Goal: Information Seeking & Learning: Compare options

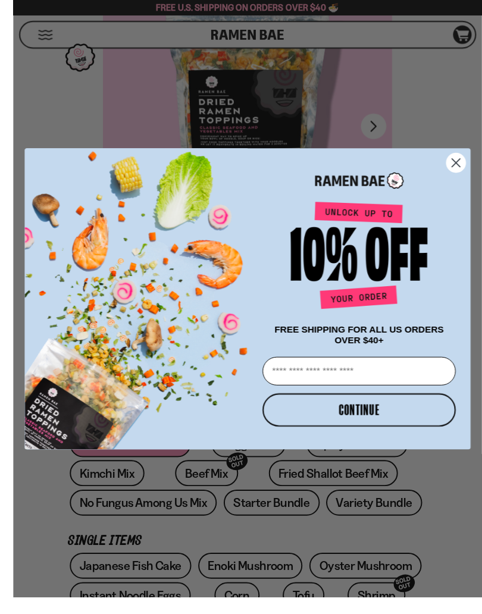
scroll to position [137, 0]
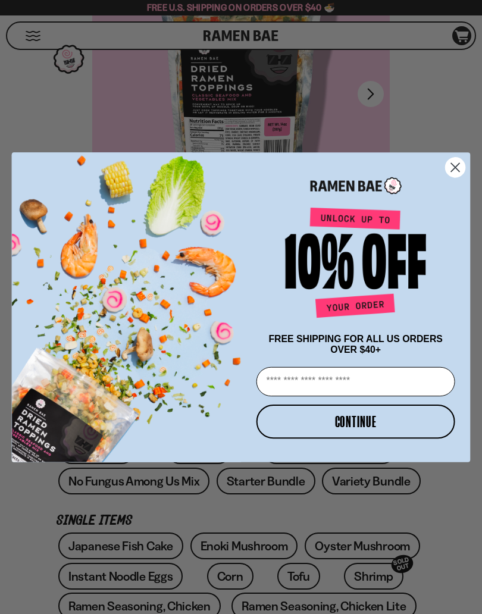
type input "**********"
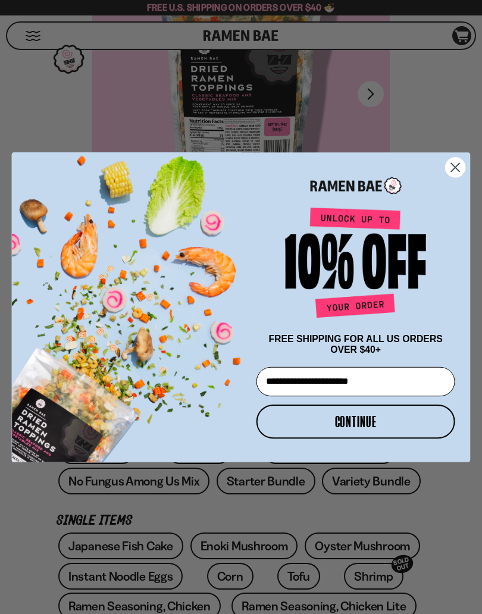
scroll to position [0, 0]
click at [324, 430] on button "CONTINUE" at bounding box center [356, 421] width 199 height 34
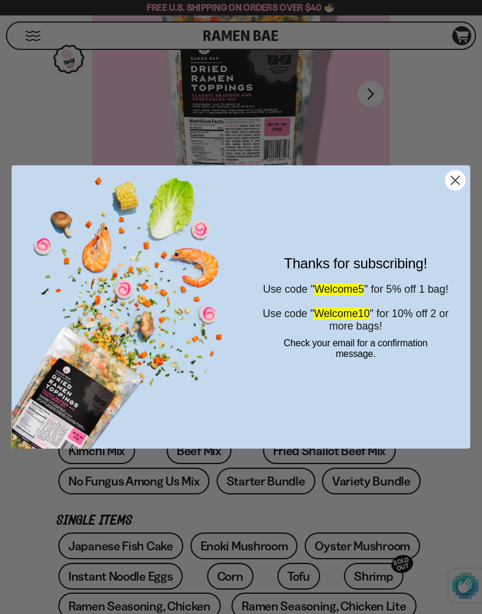
click at [462, 179] on circle "Close dialog" at bounding box center [456, 181] width 20 height 20
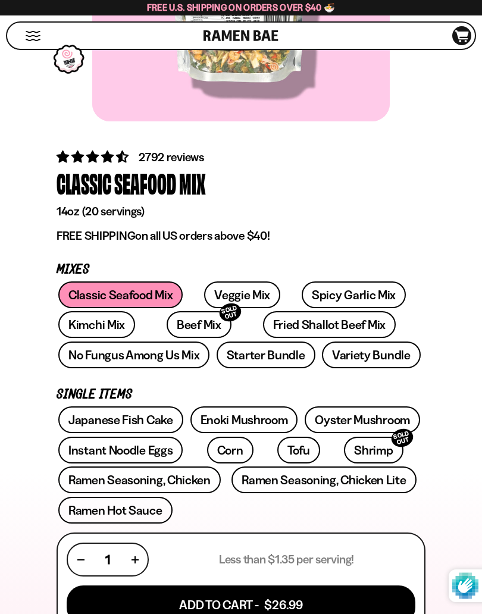
scroll to position [264, 0]
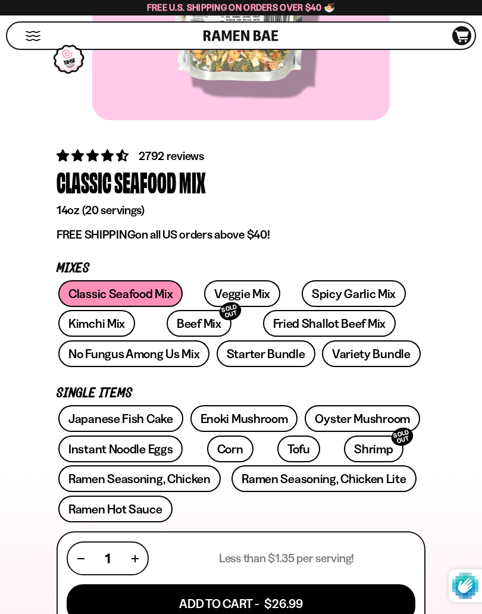
click at [124, 282] on div "Classic Seafood Mix Veggie Mix Spicy Garlic Mix Kimchi Mix Beef Mix SOLD OUT" at bounding box center [241, 325] width 369 height 90
click at [105, 283] on div "Classic Seafood Mix Veggie Mix Spicy Garlic Mix Kimchi Mix Beef Mix SOLD OUT" at bounding box center [241, 325] width 369 height 90
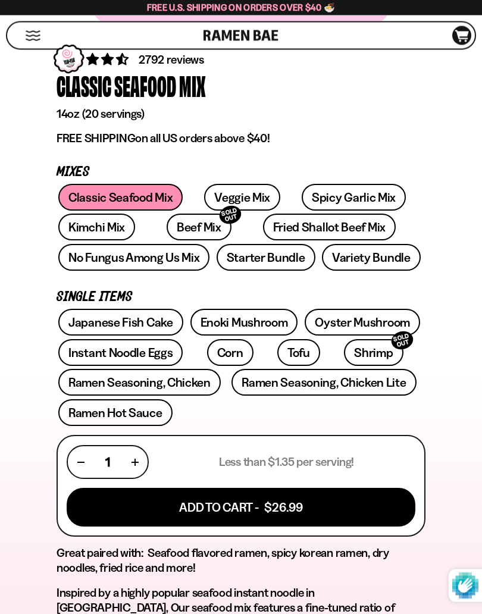
scroll to position [361, 0]
click at [240, 195] on link "Veggie Mix" at bounding box center [242, 197] width 76 height 27
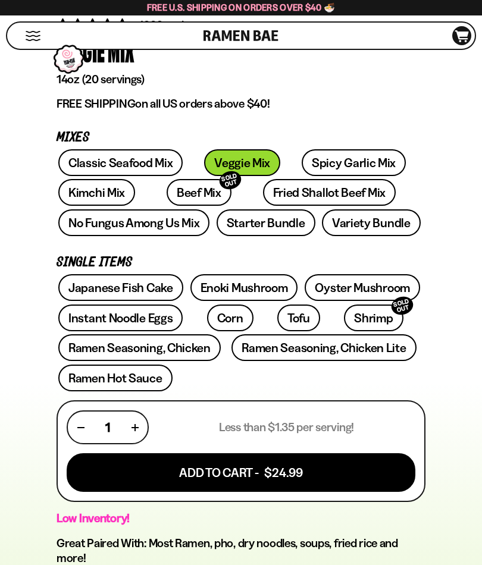
scroll to position [395, 0]
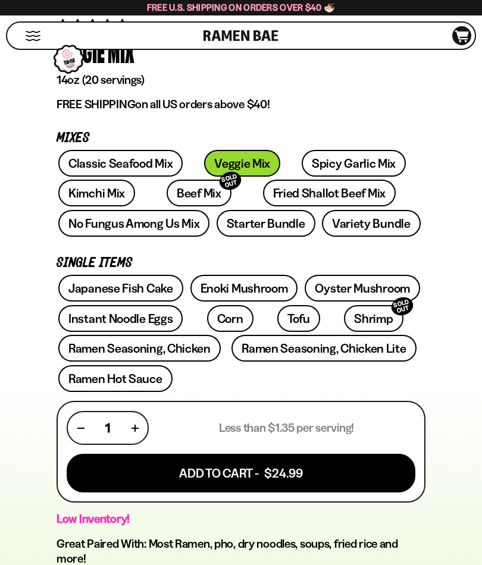
click at [80, 190] on link "Kimchi Mix" at bounding box center [96, 193] width 77 height 27
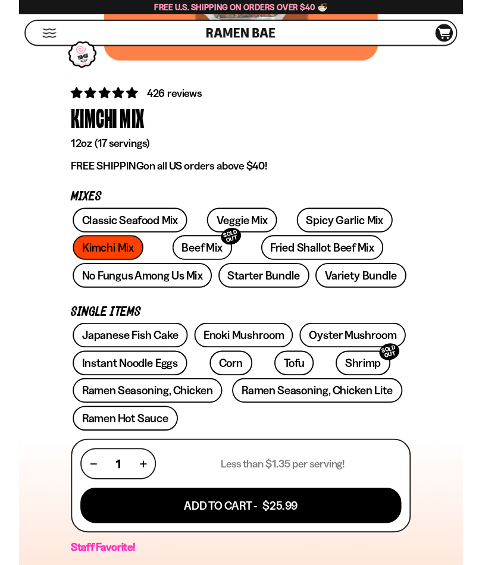
scroll to position [318, 0]
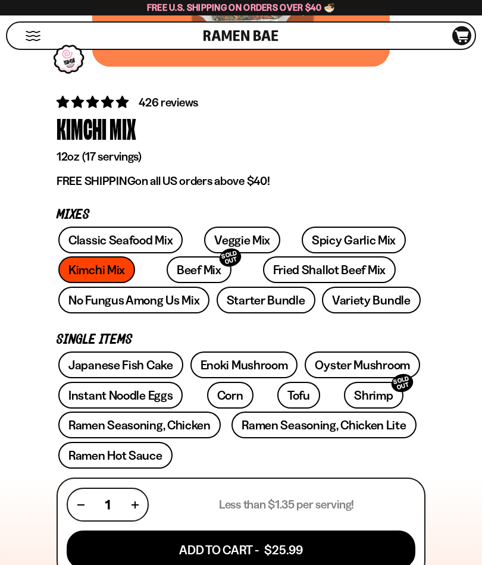
click at [173, 268] on link "Beef Mix SOLD OUT" at bounding box center [199, 270] width 65 height 27
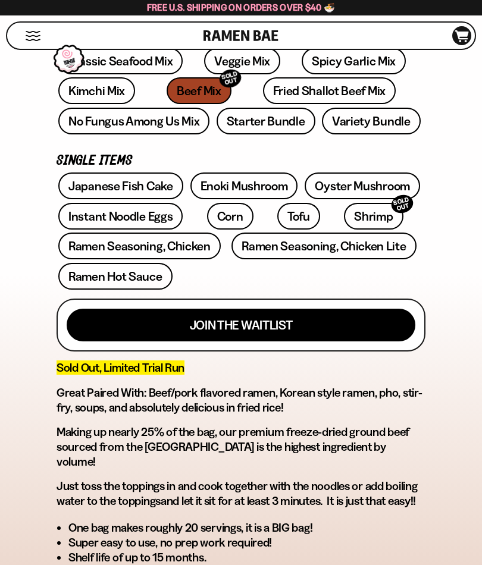
scroll to position [452, 0]
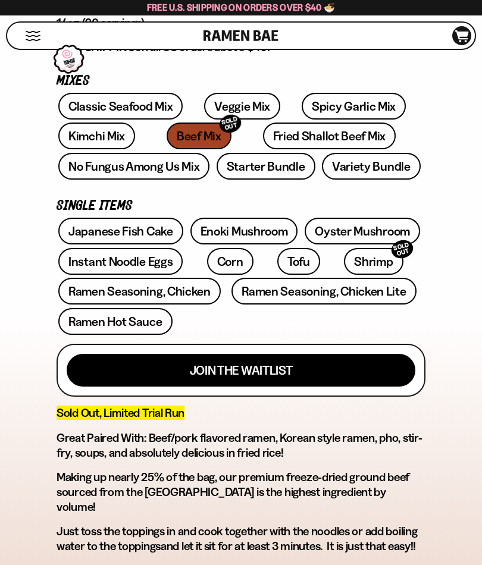
click at [99, 163] on link "No Fungus Among Us Mix" at bounding box center [133, 166] width 151 height 27
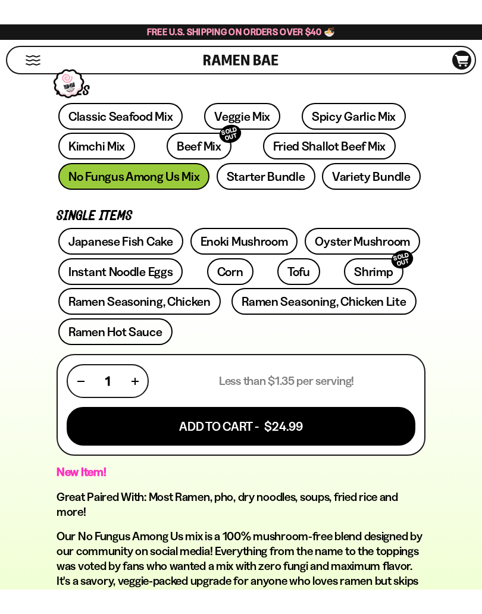
scroll to position [467, 0]
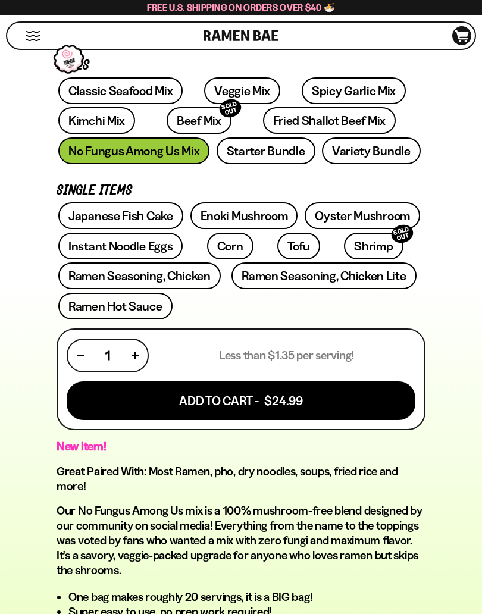
click at [256, 148] on link "Starter Bundle" at bounding box center [266, 150] width 99 height 27
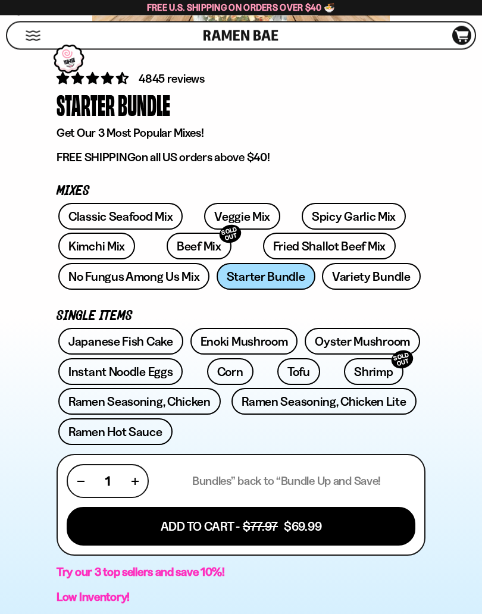
scroll to position [342, 0]
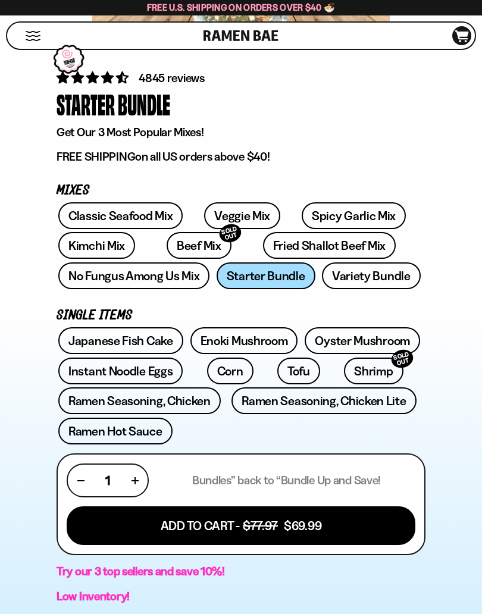
click at [344, 370] on link "Shrimp SOLD OUT" at bounding box center [373, 371] width 59 height 27
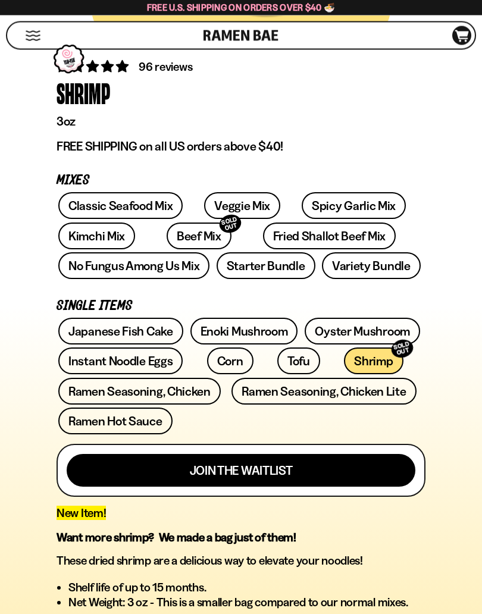
scroll to position [354, 0]
click at [367, 390] on link "Ramen Seasoning, Chicken Lite" at bounding box center [324, 391] width 184 height 27
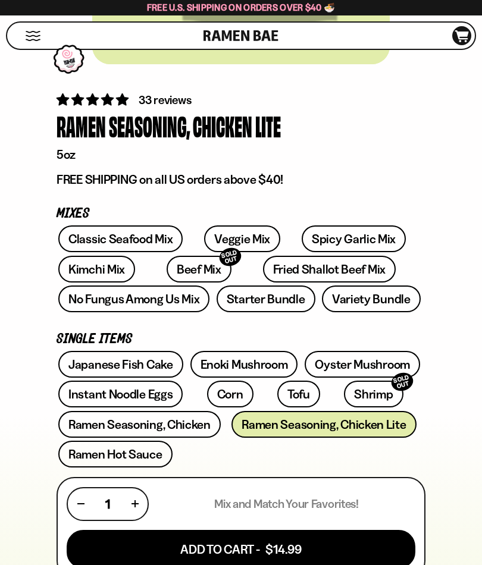
scroll to position [212, 0]
